Goal: Complete application form: Complete application form

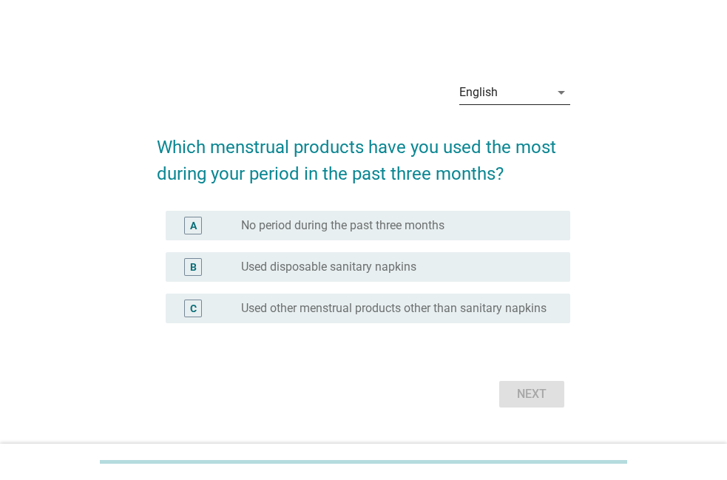
click at [478, 97] on div "English" at bounding box center [504, 93] width 90 height 24
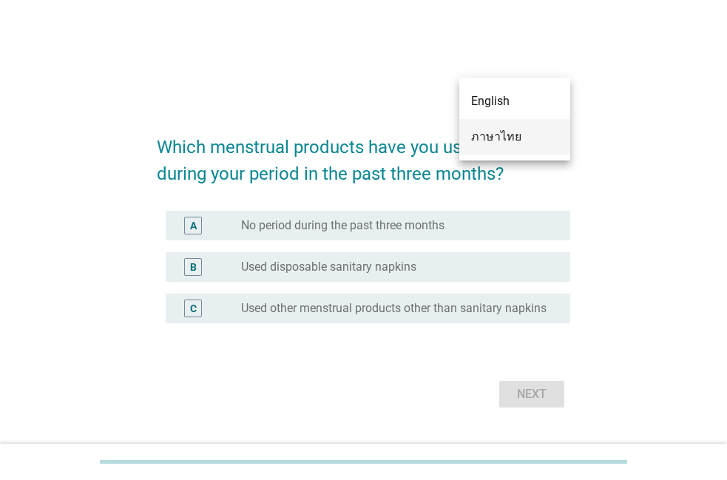
click at [475, 143] on div "ภาษาไทย" at bounding box center [514, 137] width 87 height 18
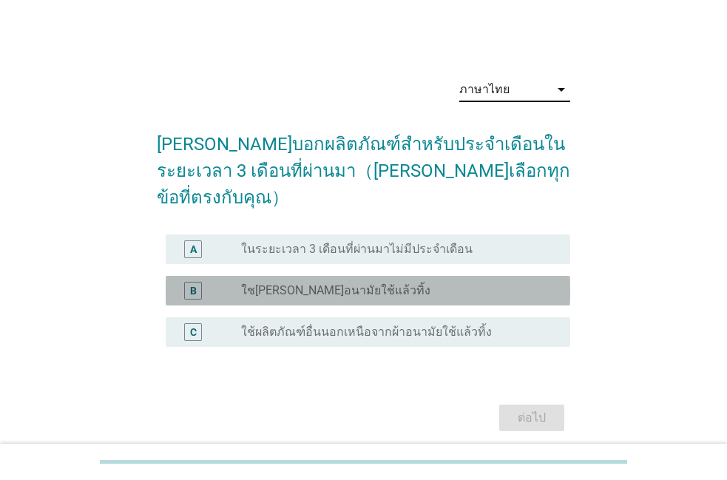
click at [411, 277] on div "B radio_button_unchecked ใช[PERSON_NAME]อนามัยใช้แล้วทิ้ง" at bounding box center [368, 291] width 404 height 30
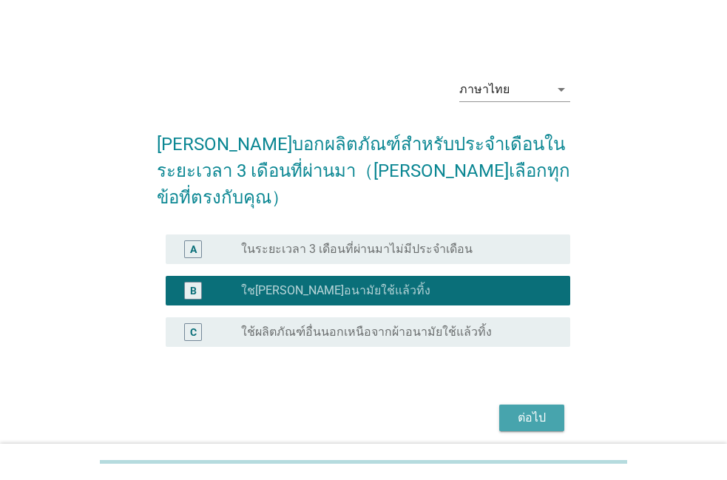
click at [507, 404] on button "ต่อไป" at bounding box center [531, 417] width 65 height 27
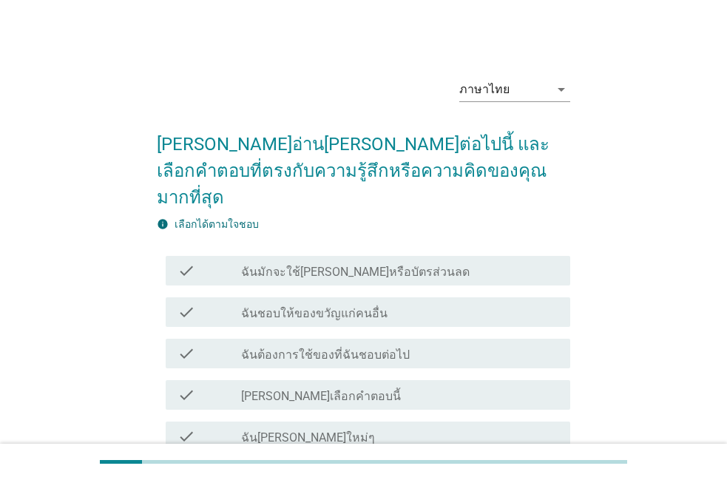
click at [447, 262] on div "check_box_outline_blank ฉันมักจะใช้[PERSON_NAME]หรือบัตรส่วนลด" at bounding box center [399, 271] width 317 height 18
click at [420, 262] on div "check_box_outline_blank ฉันมักจะใช้[PERSON_NAME]หรือบัตรส่วนลด" at bounding box center [399, 271] width 317 height 18
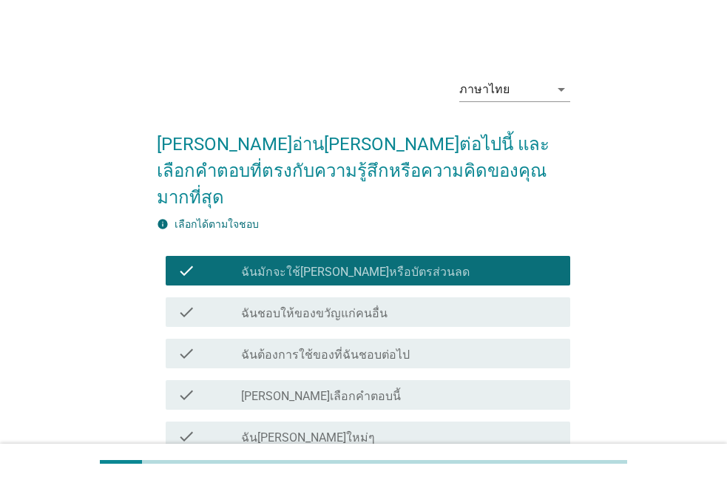
click at [416, 303] on div "check_box_outline_blank ฉันชอบให้ของขวัญแก่คนอื่น" at bounding box center [399, 312] width 317 height 18
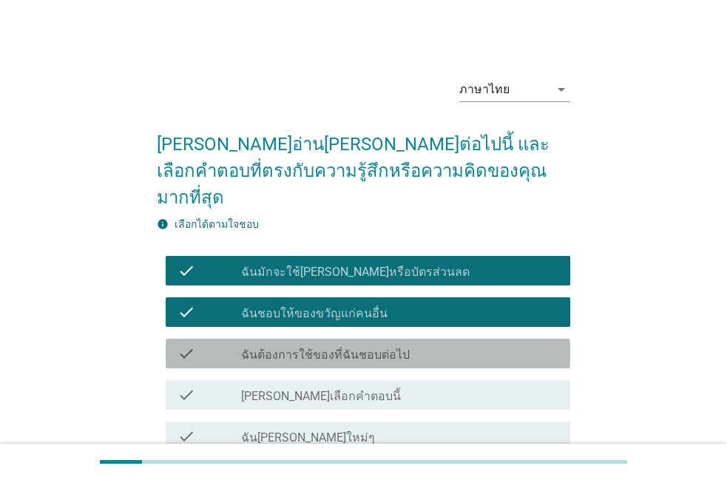
click at [361, 348] on label "ฉันต้องการใช้ของที่ฉันชอบต่อไป" at bounding box center [325, 355] width 169 height 15
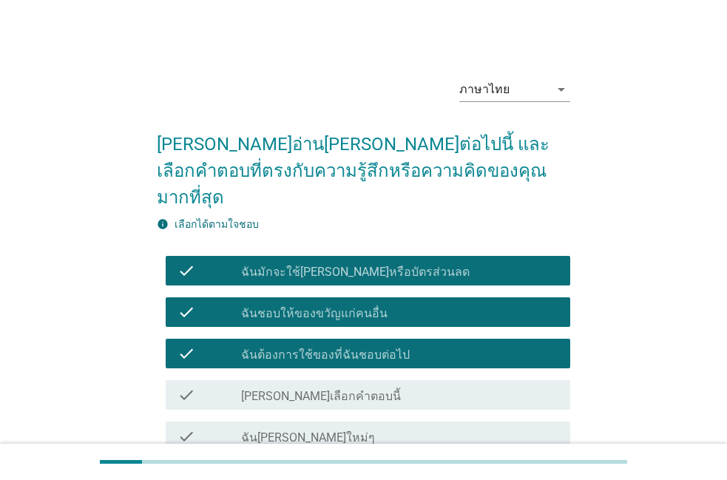
scroll to position [84, 0]
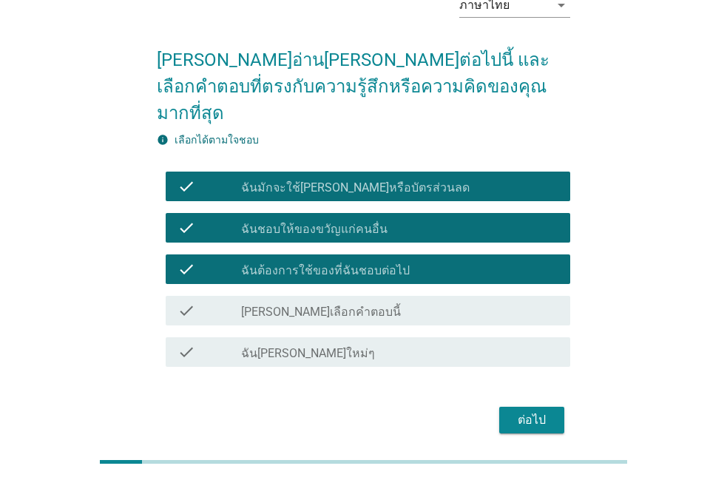
click at [370, 343] on div "check_box_outline_blank ฉัน[PERSON_NAME]ใหม่ๆ" at bounding box center [399, 352] width 317 height 18
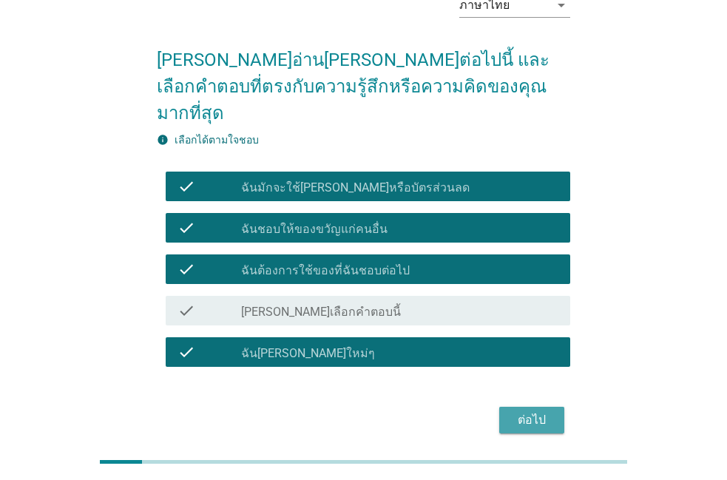
click at [540, 411] on div "ต่อไป" at bounding box center [531, 420] width 41 height 18
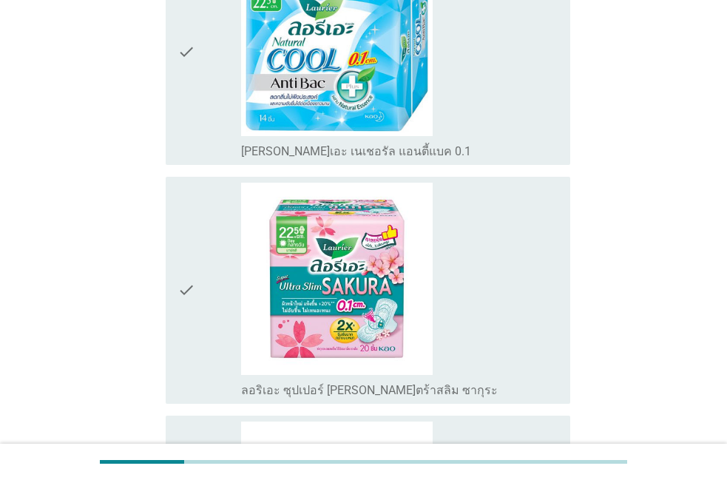
scroll to position [506, 0]
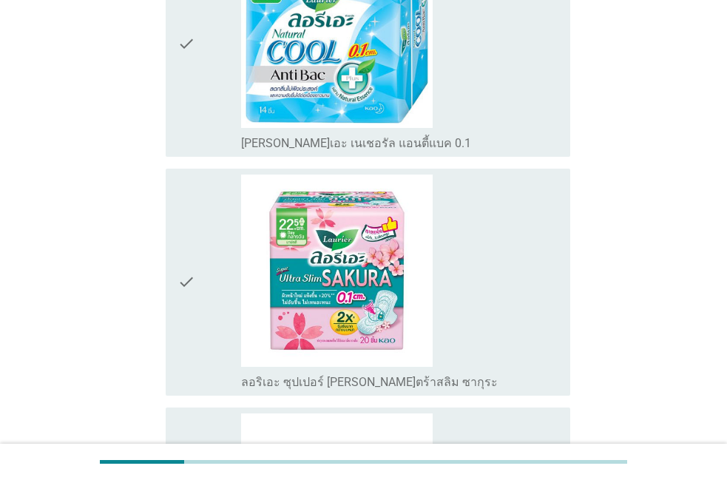
click at [218, 301] on div "check" at bounding box center [209, 281] width 64 height 215
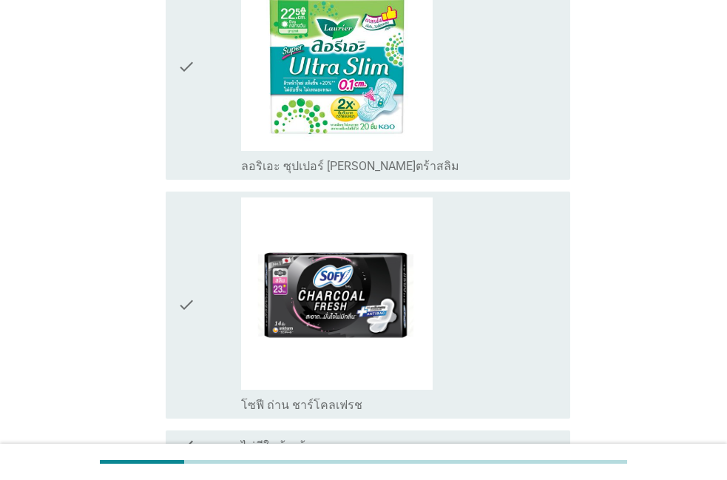
scroll to position [1939, 0]
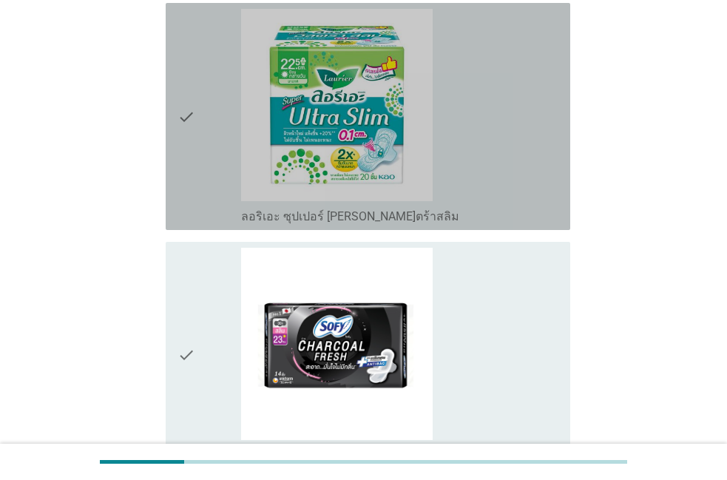
click at [204, 149] on div "check" at bounding box center [209, 116] width 64 height 215
click at [184, 159] on icon "check" at bounding box center [186, 116] width 18 height 215
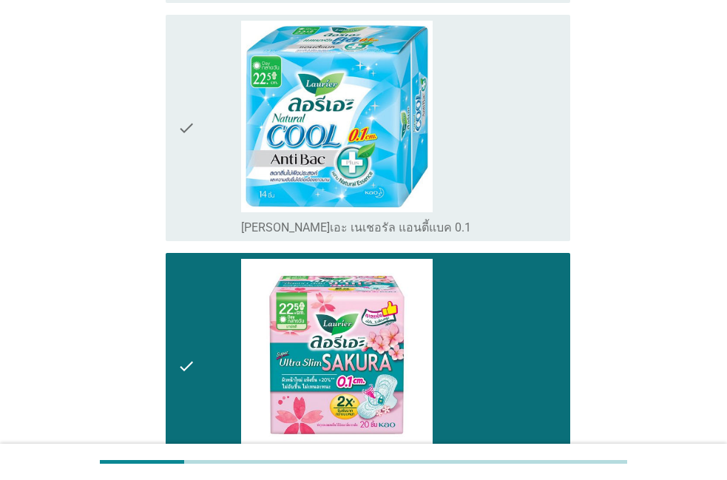
scroll to position [253, 0]
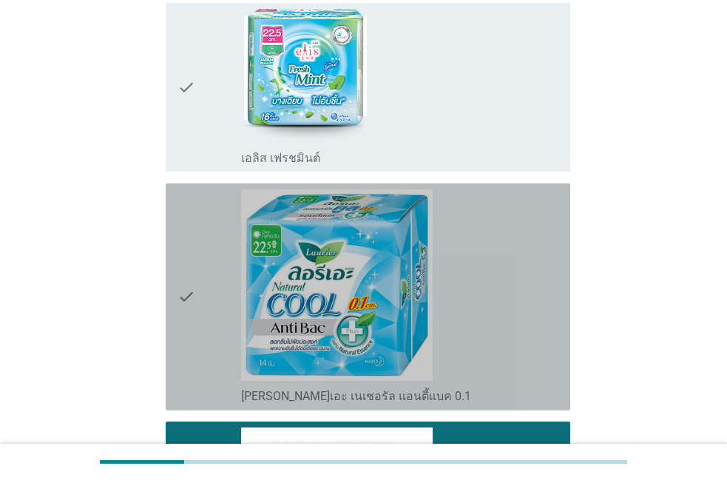
click at [212, 371] on div "check" at bounding box center [209, 296] width 64 height 215
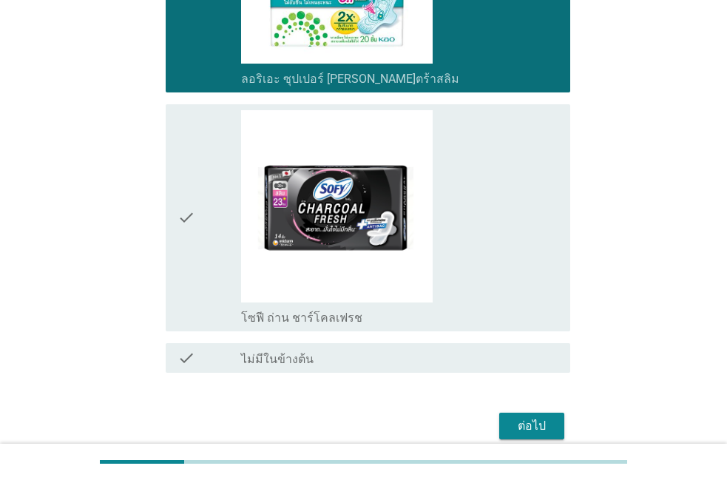
scroll to position [2123, 0]
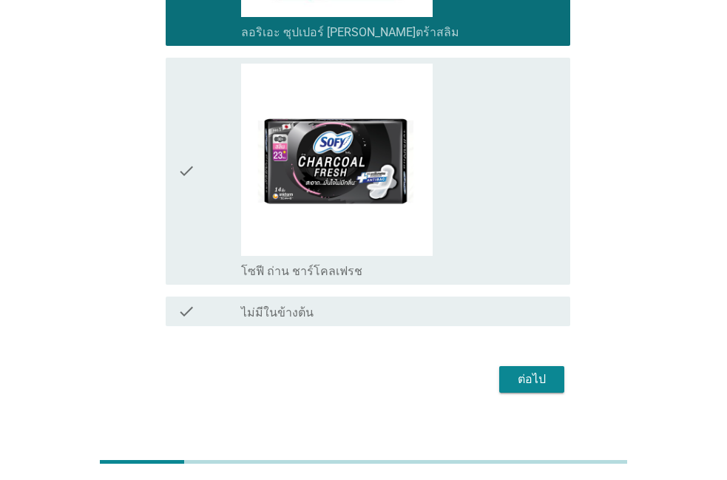
click at [529, 370] on div "ต่อไป" at bounding box center [531, 379] width 41 height 18
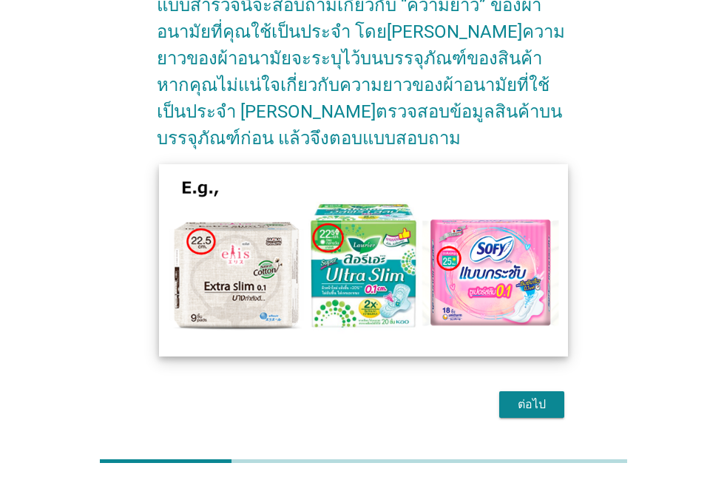
scroll to position [169, 0]
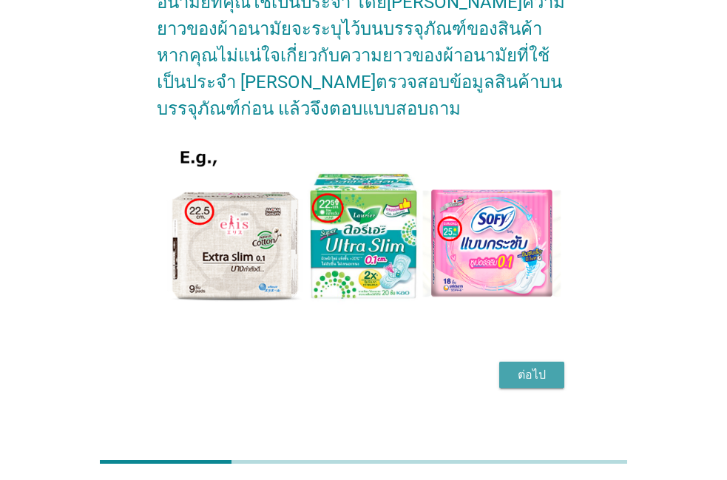
click at [517, 371] on div "ต่อไป" at bounding box center [531, 375] width 41 height 18
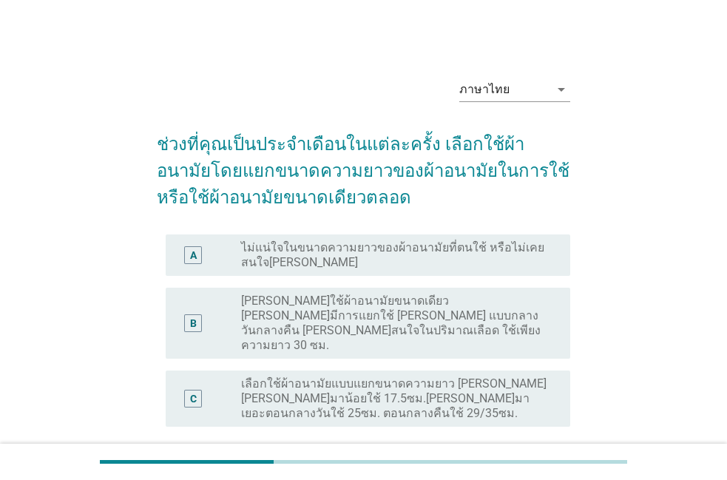
click at [453, 376] on label "เลือกใช้ผ้าอนามัยแบบแยกขนาดความยาว [PERSON_NAME] [PERSON_NAME]มาน้อยใช้ 17.5ซม.…" at bounding box center [393, 398] width 305 height 44
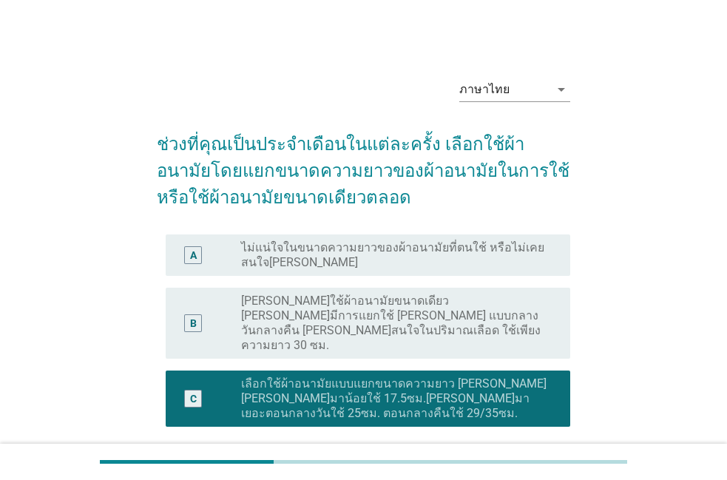
scroll to position [84, 0]
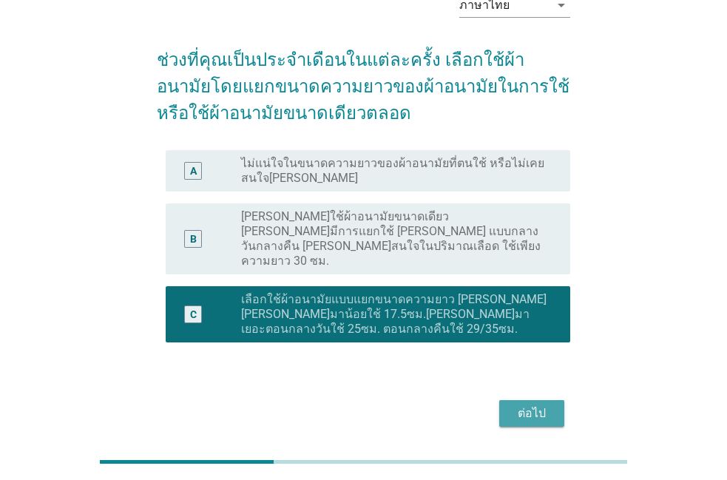
click at [550, 404] on div "ต่อไป" at bounding box center [531, 413] width 41 height 18
click at [550, 396] on div "ต่อไป" at bounding box center [363, 413] width 413 height 35
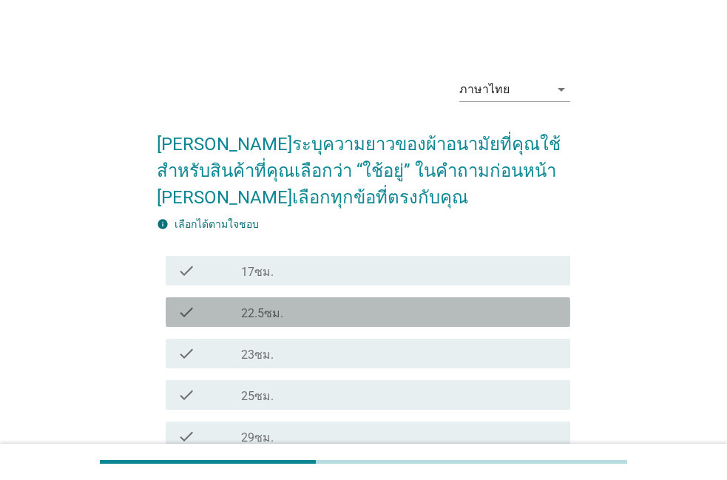
click at [442, 316] on div "check_box_outline_blank 22.5ซม." at bounding box center [399, 312] width 317 height 18
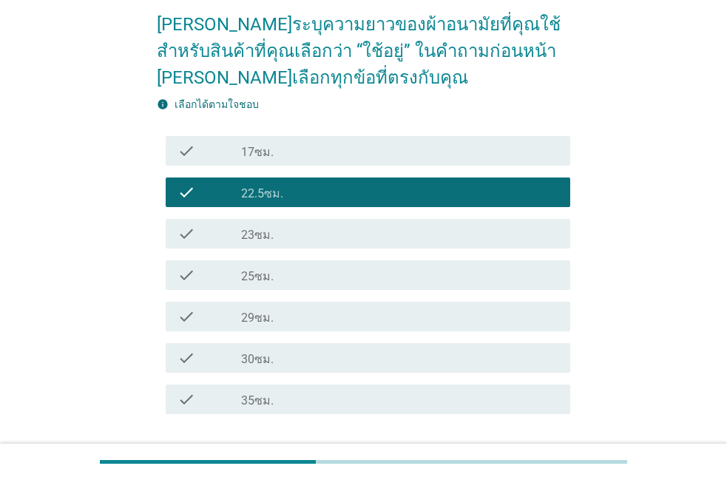
scroll to position [84, 0]
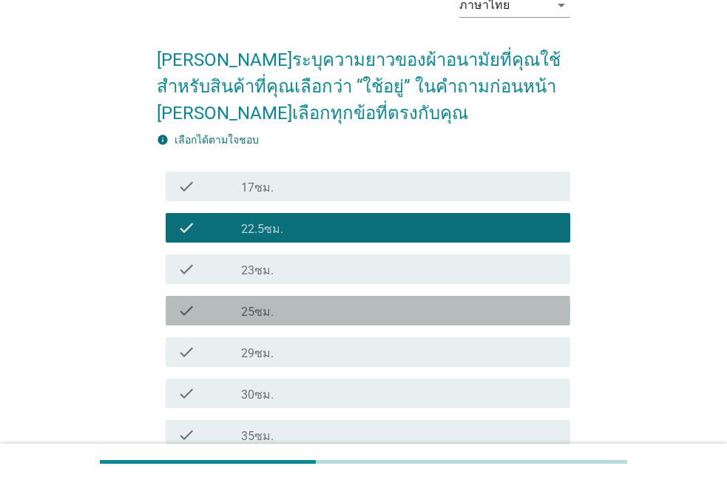
click at [442, 319] on div "check check_box_outline_blank 25ซม." at bounding box center [368, 311] width 404 height 30
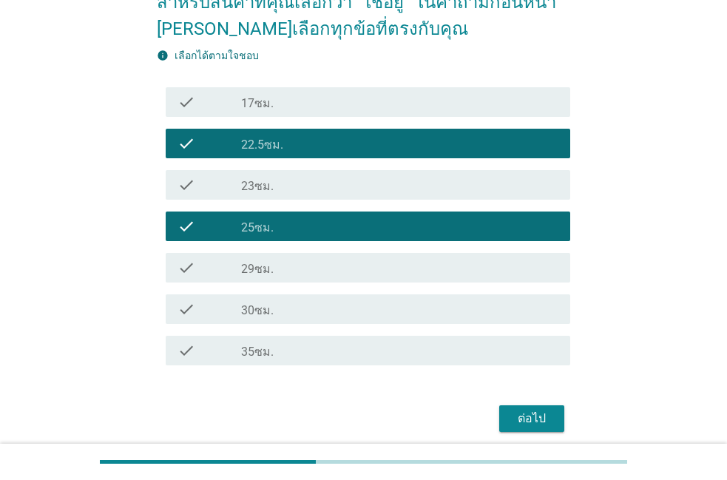
scroll to position [226, 0]
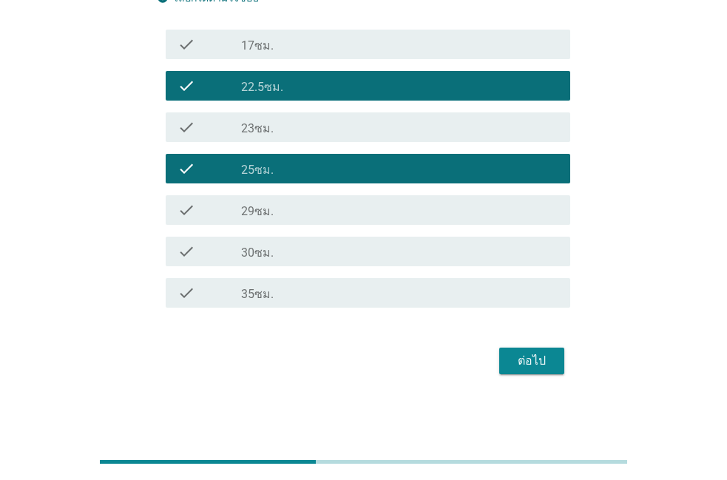
click at [509, 359] on button "ต่อไป" at bounding box center [531, 361] width 65 height 27
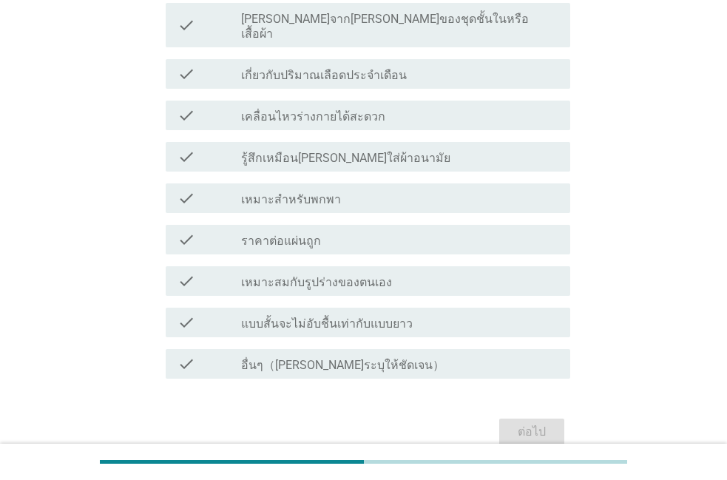
scroll to position [0, 0]
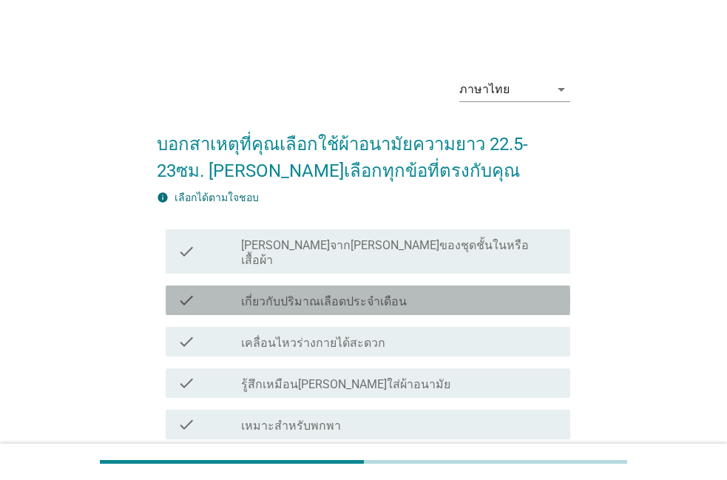
click at [350, 297] on div "check check_box_outline_blank เกี่ยวกับปริมาณเลือดประจำเดือน" at bounding box center [368, 300] width 404 height 30
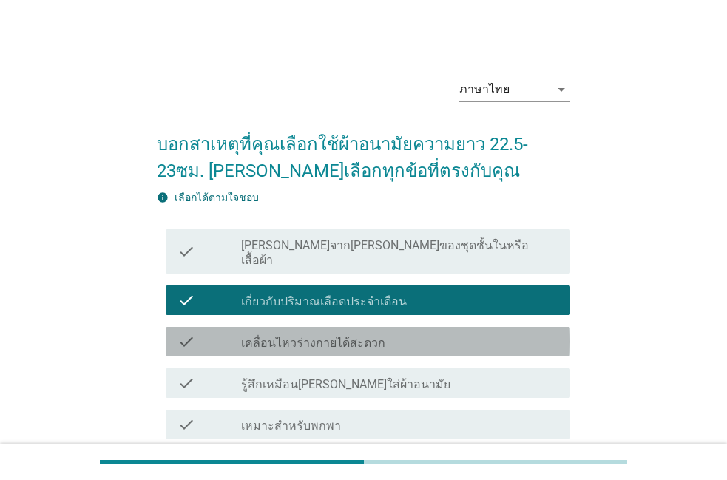
click at [357, 336] on label "เคลื่อนไหวร่างกายได้สะดวก" at bounding box center [313, 343] width 144 height 15
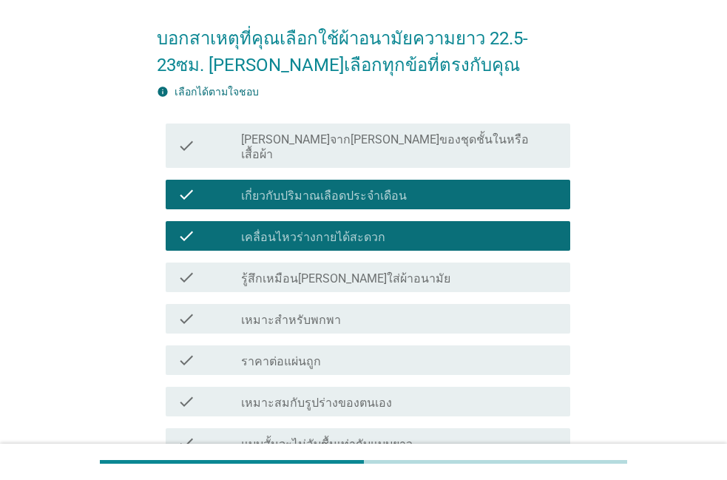
scroll to position [84, 0]
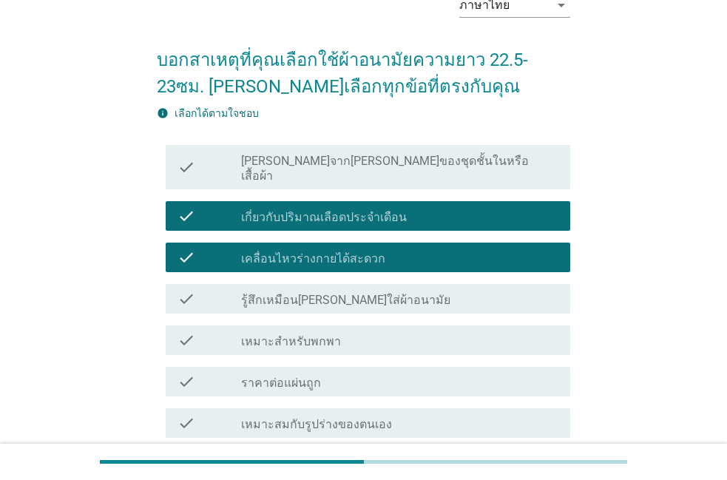
click at [357, 334] on div "check check_box_outline_blank เหมาะสำหรับพกพา" at bounding box center [368, 340] width 404 height 30
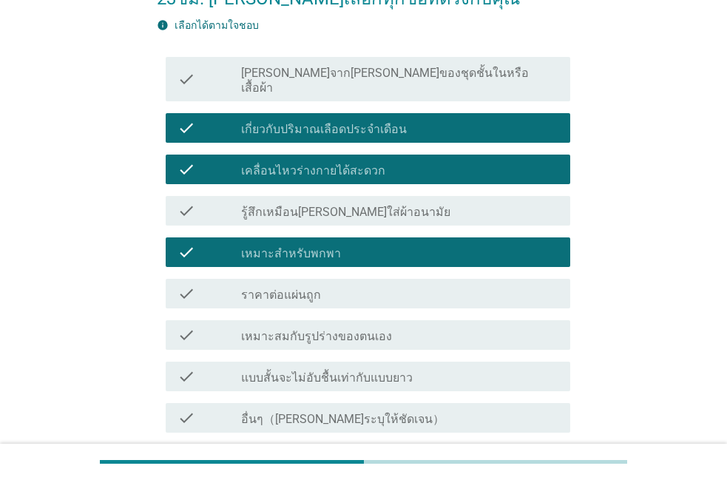
scroll to position [169, 0]
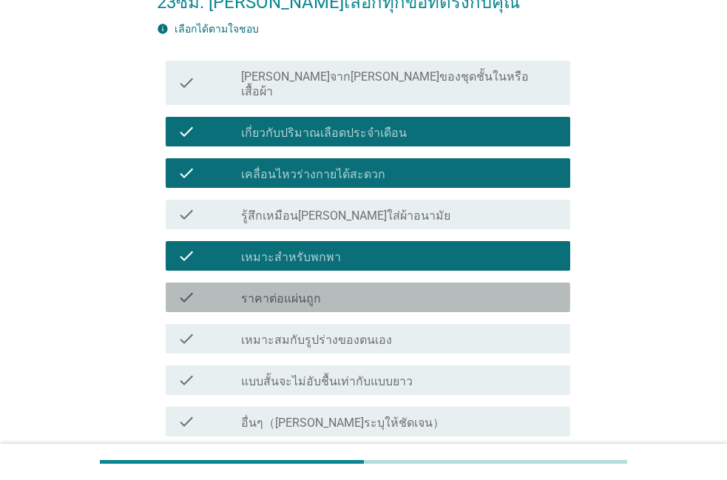
click at [382, 288] on div "check_box_outline_blank ราคาต่อแผ่นถูก" at bounding box center [399, 297] width 317 height 18
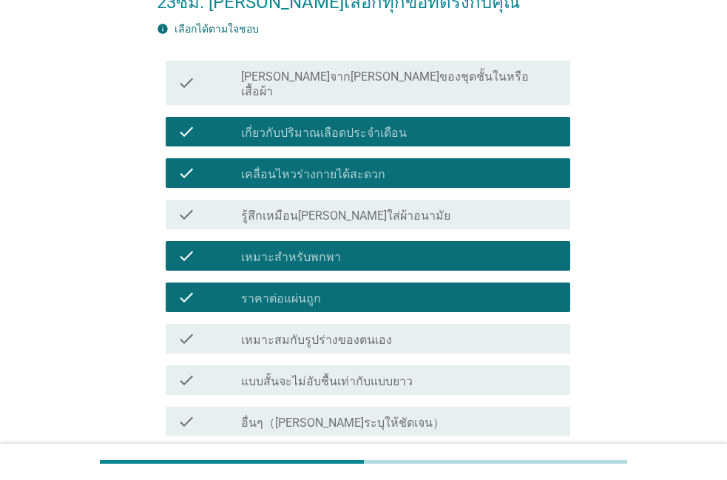
click at [364, 333] on label "เหมาะสมกับรูปร่างของตนเอง" at bounding box center [316, 340] width 151 height 15
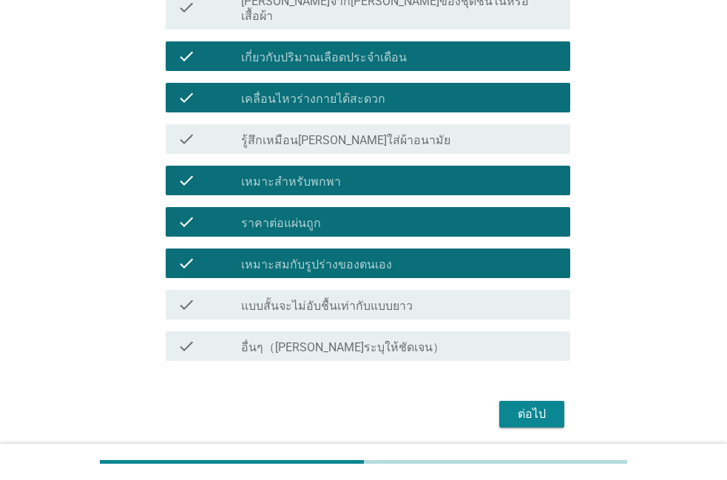
scroll to position [253, 0]
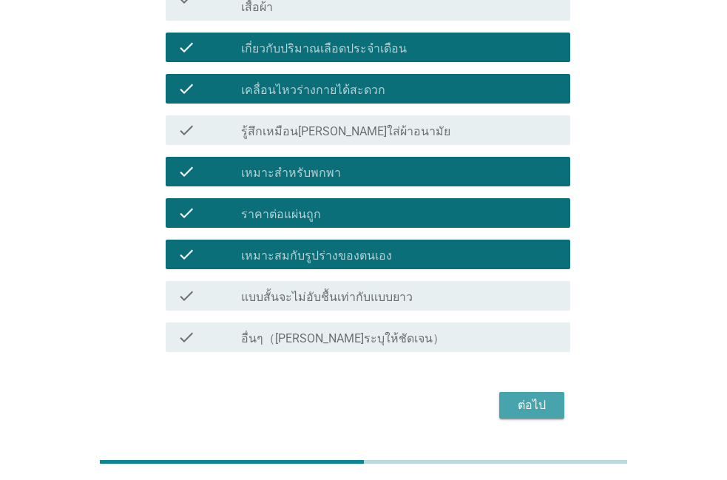
click at [511, 401] on button "ต่อไป" at bounding box center [531, 405] width 65 height 27
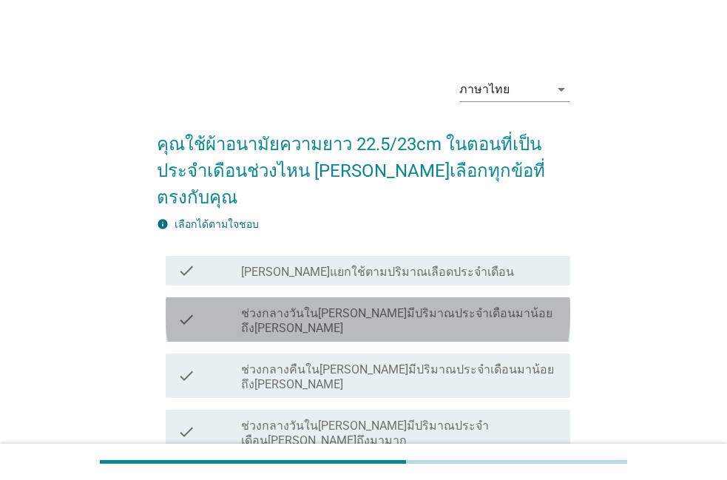
click at [305, 306] on label "ช่วงกลางวันใน[PERSON_NAME]มีปริมาณประจำเดือนมาน้อยถึง[PERSON_NAME]" at bounding box center [399, 321] width 317 height 30
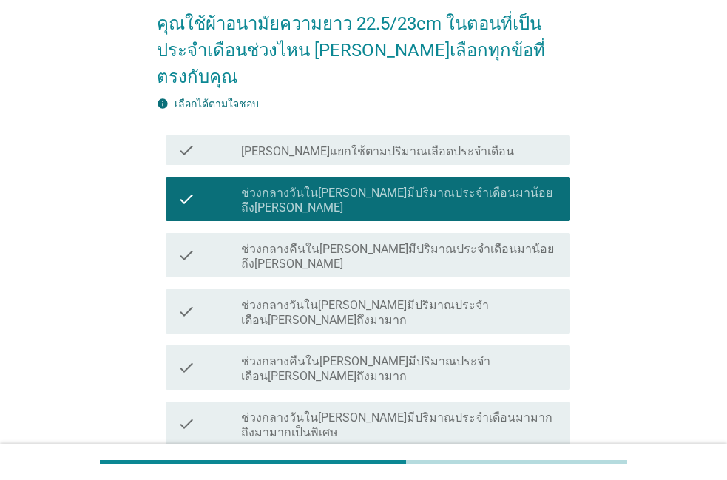
scroll to position [169, 0]
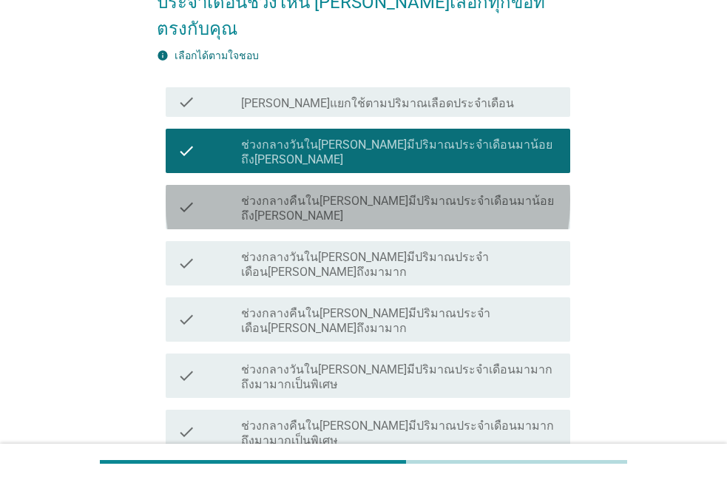
click at [463, 185] on div "check check_box_outline_blank ช่วงกลางคืนใน[PERSON_NAME]มีปริมาณประจำเดือนมาน้อ…" at bounding box center [368, 207] width 404 height 44
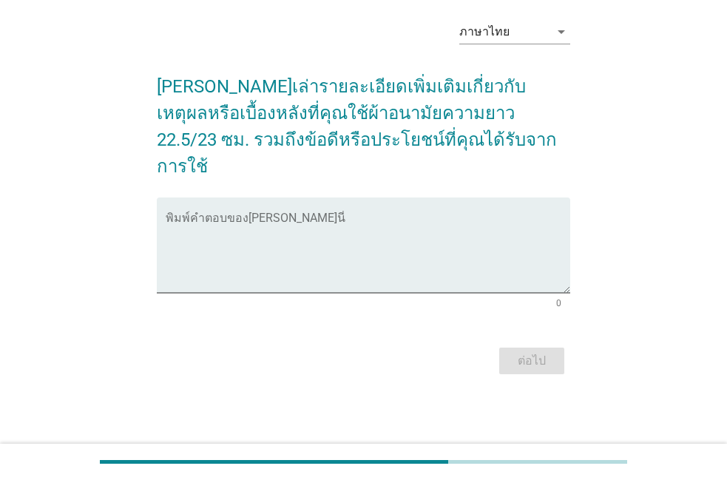
scroll to position [0, 0]
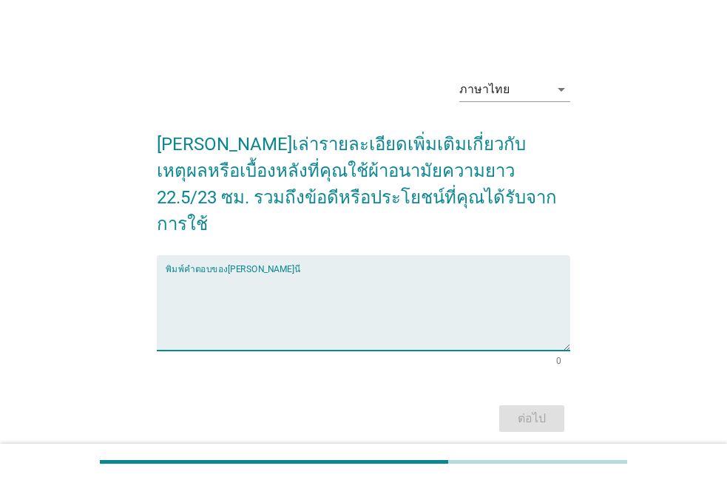
click at [440, 273] on textarea "พิมพ์คำตอบของคุณ ที่นี่" at bounding box center [368, 312] width 404 height 78
type textarea "w"
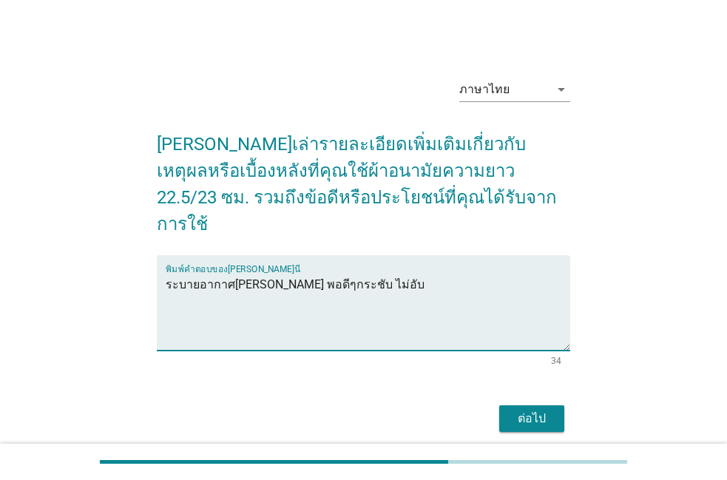
type textarea "ระบายอากาศ[PERSON_NAME] พอดีๆกระชับ ไม่อับ"
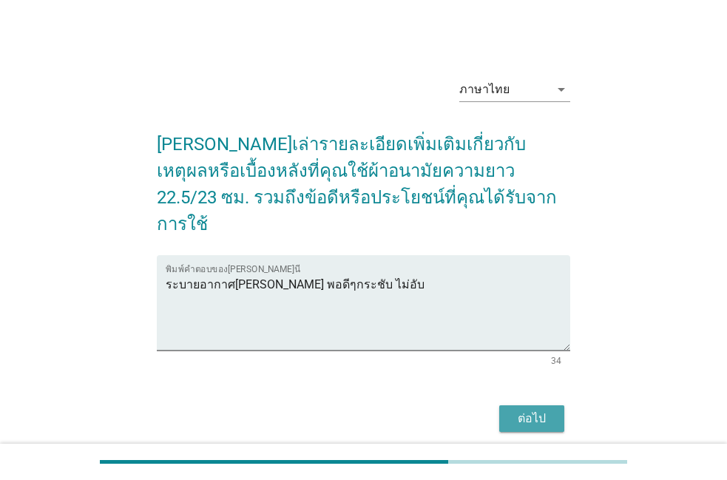
click at [515, 410] on div "ต่อไป" at bounding box center [531, 419] width 41 height 18
